Goal: Information Seeking & Learning: Learn about a topic

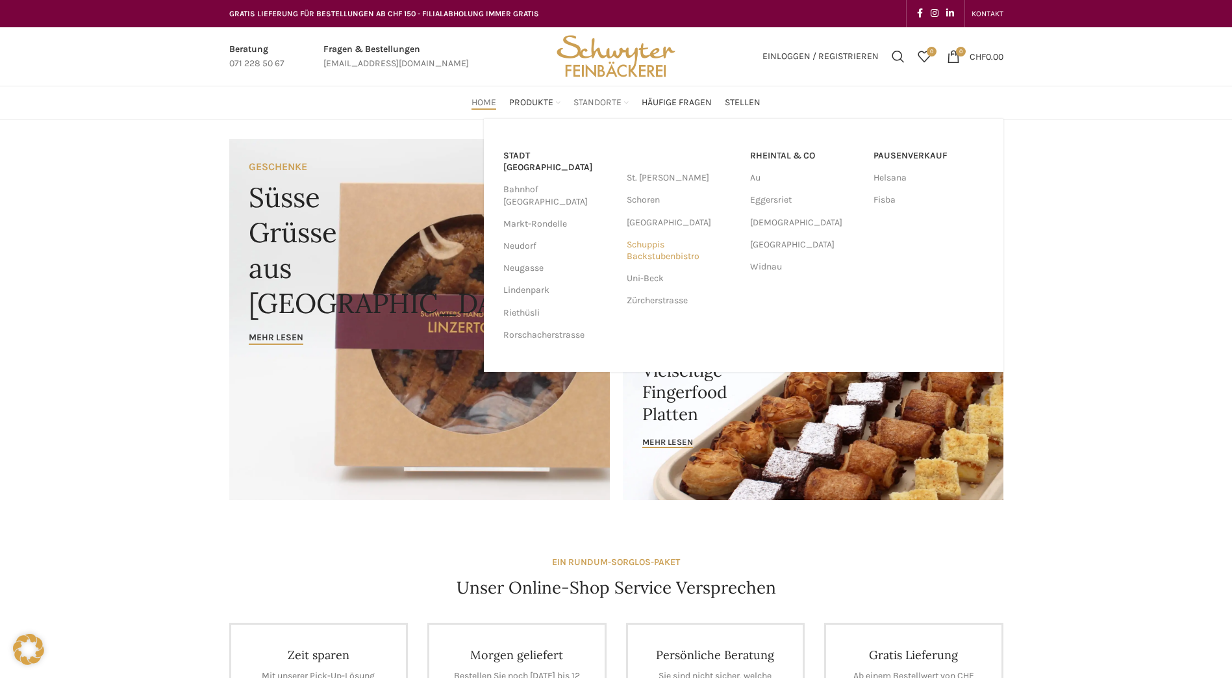
click at [657, 252] on link "Schuppis Backstubenbistro" at bounding box center [682, 251] width 110 height 34
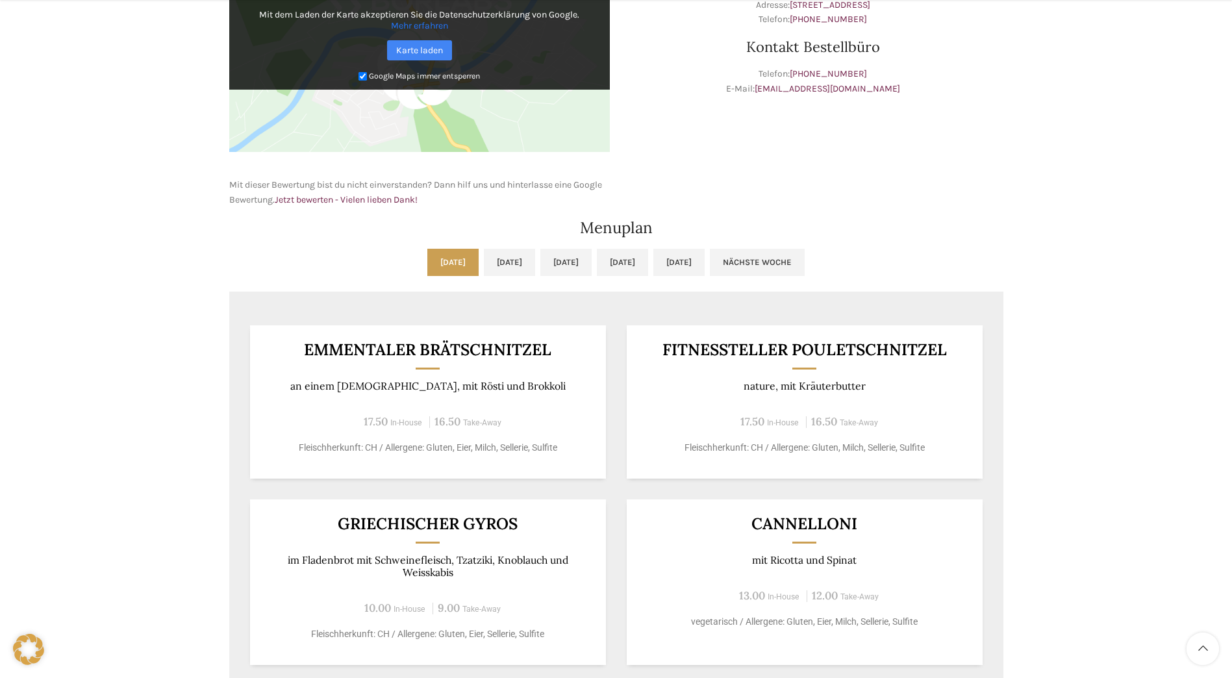
scroll to position [520, 0]
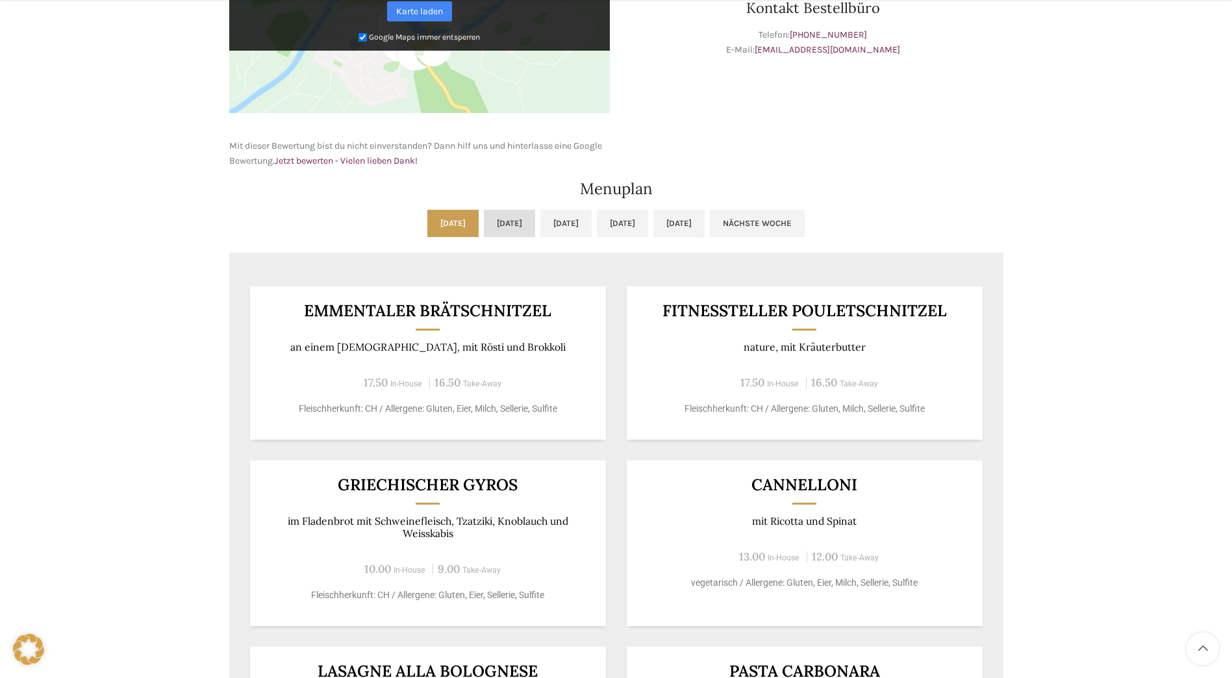
click at [492, 218] on link "Di, 09.09.2025" at bounding box center [509, 223] width 51 height 27
click at [569, 219] on link "Mi, 10.09.2025" at bounding box center [565, 223] width 51 height 27
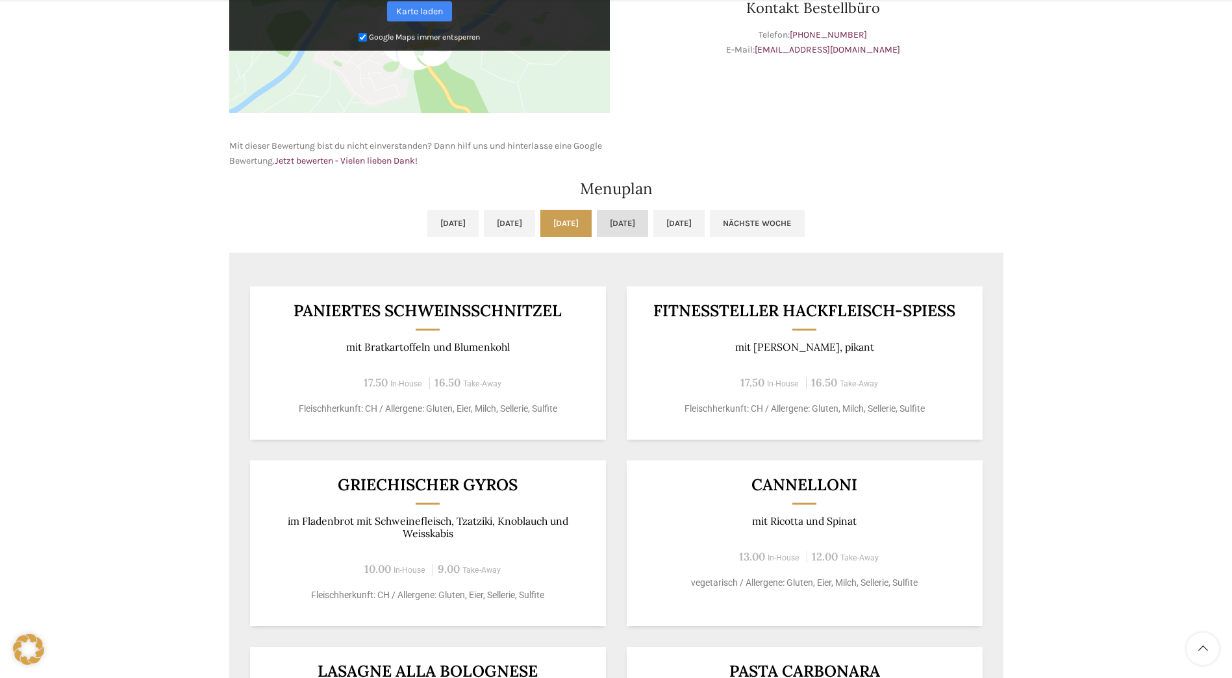
click at [648, 218] on link "Do, 11.09.2025" at bounding box center [622, 223] width 51 height 27
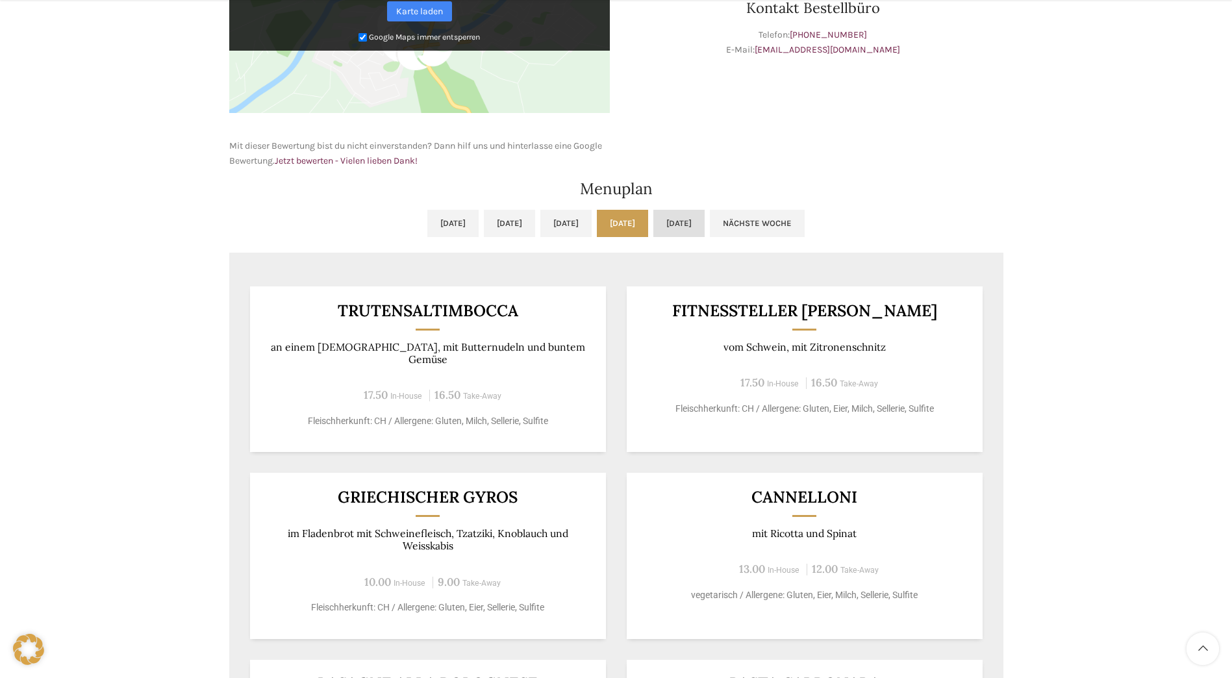
click at [705, 212] on link "Fr, 12.09.2025" at bounding box center [678, 223] width 51 height 27
